Goal: Task Accomplishment & Management: Use online tool/utility

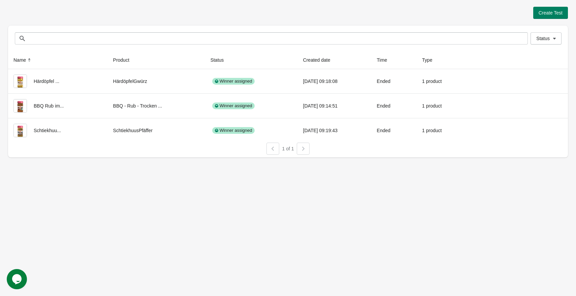
click at [555, 6] on div "Create Test Status Status Name Product Status Created date Time Type Härdöpfel …" at bounding box center [288, 80] width 560 height 160
click at [558, 12] on span "Create Test" at bounding box center [551, 12] width 24 height 5
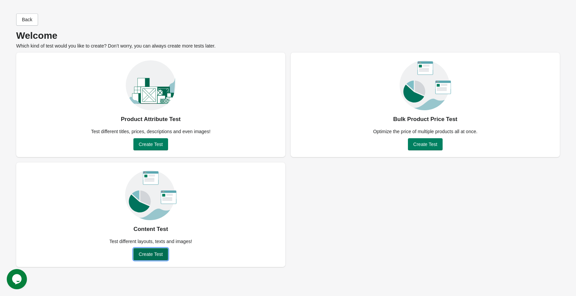
click at [153, 250] on button "Create Test" at bounding box center [150, 254] width 35 height 12
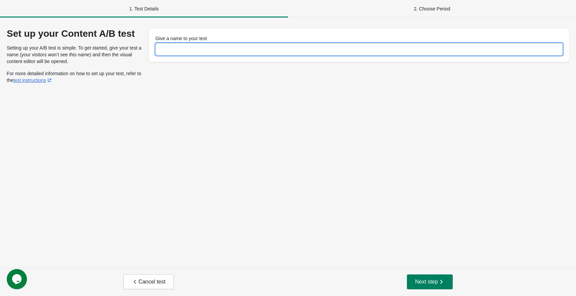
click at [267, 53] on input "Give a name to your test" at bounding box center [359, 49] width 407 height 12
type input "**********"
click at [422, 278] on span "Next step" at bounding box center [430, 281] width 30 height 7
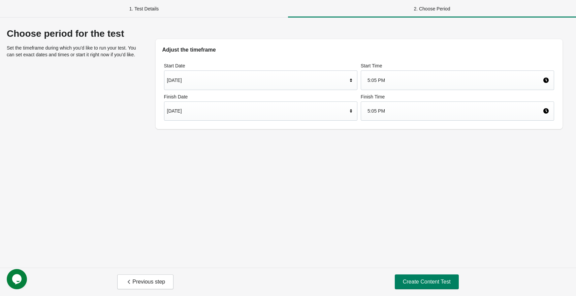
click at [177, 111] on div "[DATE]" at bounding box center [257, 110] width 181 height 13
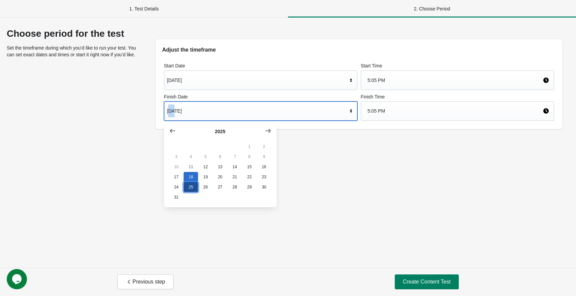
click at [189, 186] on button "25" at bounding box center [191, 187] width 14 height 10
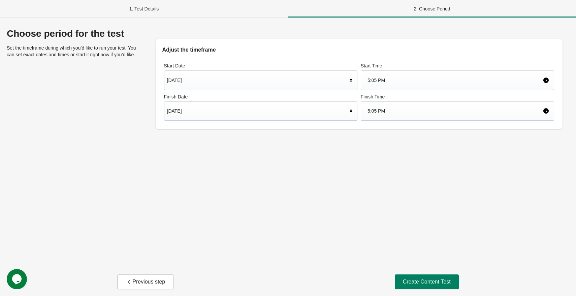
click at [457, 204] on div "Choose period for the test Set the timeframe during which you’d like to run you…" at bounding box center [288, 143] width 576 height 250
click at [445, 290] on div "Previous step Create Content Test" at bounding box center [288, 282] width 576 height 28
drag, startPoint x: 441, startPoint y: 280, endPoint x: 223, endPoint y: 222, distance: 225.3
click at [426, 273] on div "Previous step Create Content Test" at bounding box center [288, 282] width 576 height 28
click at [419, 286] on button "Create Content Test" at bounding box center [427, 281] width 64 height 15
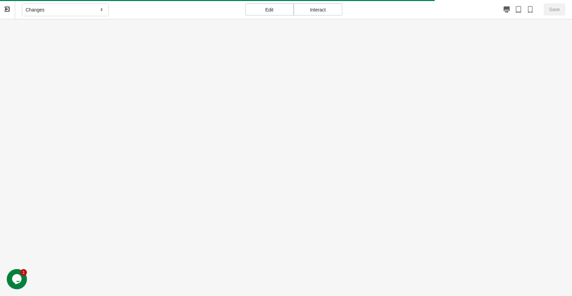
click at [8, 9] on icon at bounding box center [7, 9] width 6 height 6
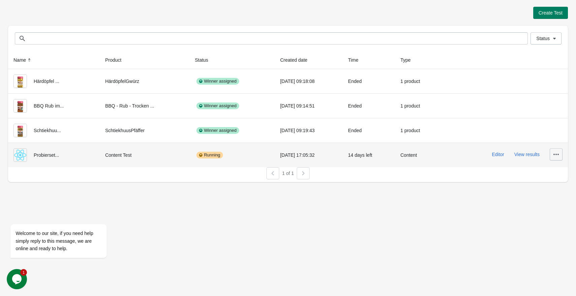
click at [552, 153] on button "button" at bounding box center [556, 154] width 13 height 12
click at [554, 172] on span "Delete" at bounding box center [550, 171] width 13 height 7
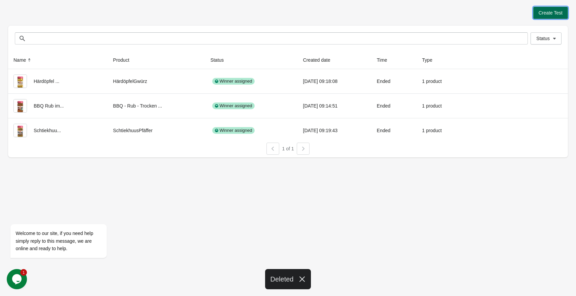
click at [546, 16] on button "Create Test" at bounding box center [550, 13] width 35 height 12
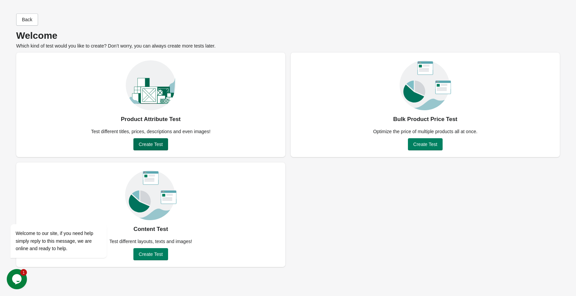
click at [146, 148] on button "Create Test" at bounding box center [150, 144] width 35 height 12
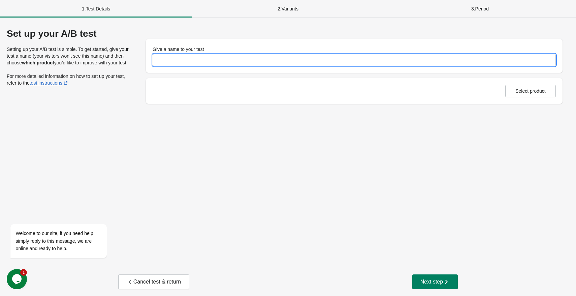
click at [200, 57] on input "Give a name to your test" at bounding box center [354, 60] width 403 height 12
type input "**********"
click at [532, 96] on button "Select product" at bounding box center [530, 91] width 51 height 12
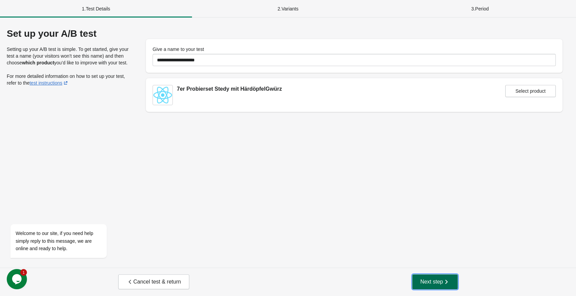
click at [434, 281] on span "Next step" at bounding box center [436, 281] width 30 height 7
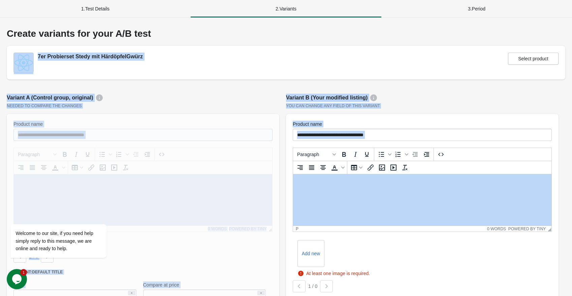
drag, startPoint x: 34, startPoint y: 54, endPoint x: 416, endPoint y: 142, distance: 391.5
click at [419, 142] on div "**********" at bounding box center [286, 250] width 559 height 444
click at [540, 63] on button "Select product" at bounding box center [533, 59] width 51 height 12
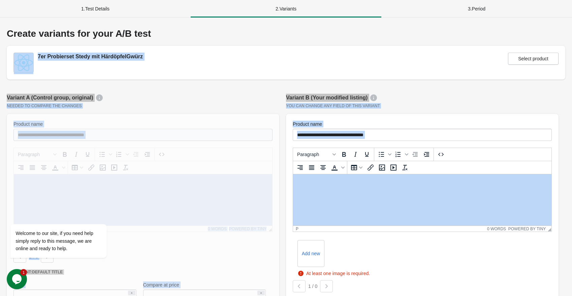
click at [271, 57] on div "7er Probierset Stedy mit HärdöpfelGwürz Select product" at bounding box center [285, 63] width 545 height 20
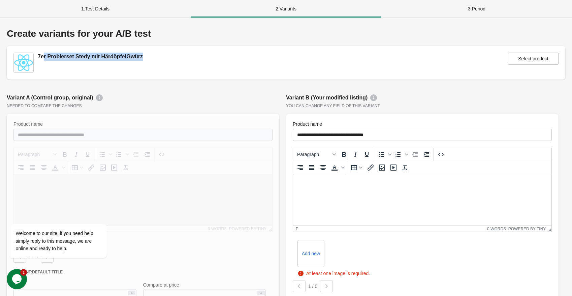
drag, startPoint x: 44, startPoint y: 57, endPoint x: 264, endPoint y: 98, distance: 223.8
click at [285, 101] on div "**********" at bounding box center [286, 250] width 559 height 444
click at [548, 56] on span "Select product" at bounding box center [533, 58] width 30 height 5
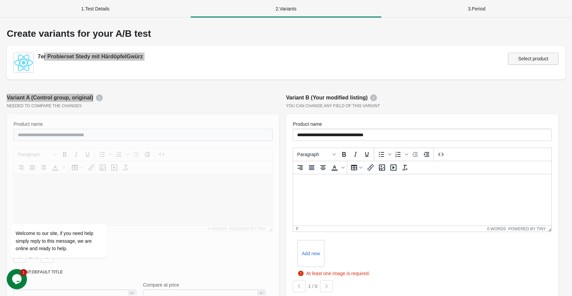
type input "**********"
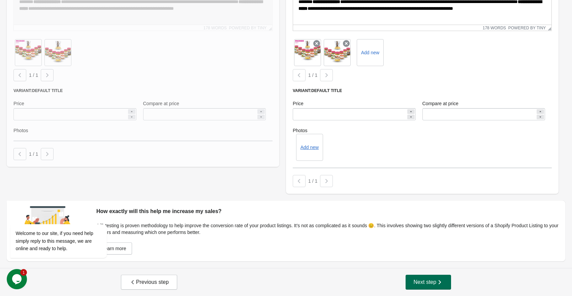
scroll to position [273, 0]
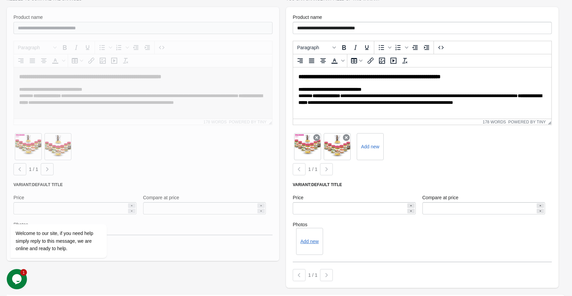
click at [475, 165] on div "1 / 1" at bounding box center [421, 167] width 262 height 15
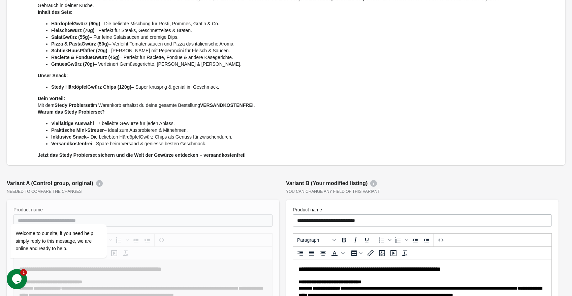
scroll to position [78, 0]
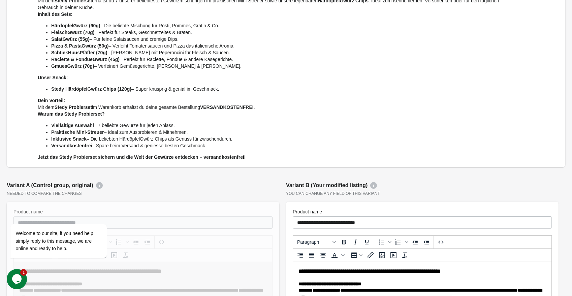
click at [508, 168] on div "Create variants for your A/B test Probierset Mini mit HärdöpfelGwürz Stedy Prob…" at bounding box center [286, 249] width 559 height 599
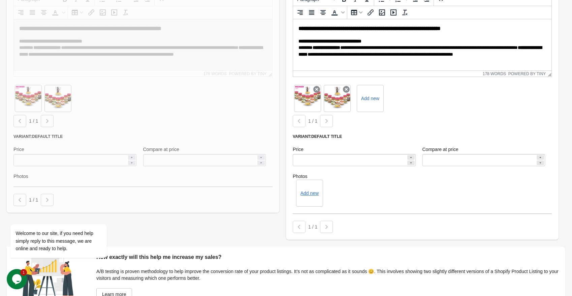
scroll to position [234, 0]
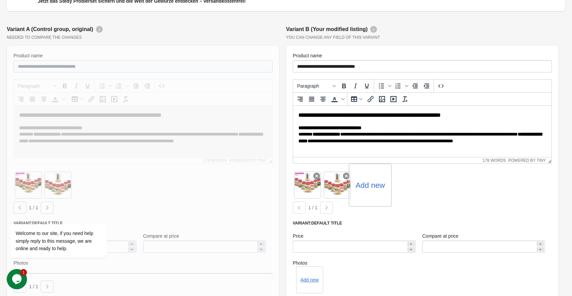
click at [373, 183] on label "Add new" at bounding box center [369, 185] width 29 height 11
click at [0, 0] on input "Add new" at bounding box center [0, 0] width 0 height 0
